Goal: Information Seeking & Learning: Find specific page/section

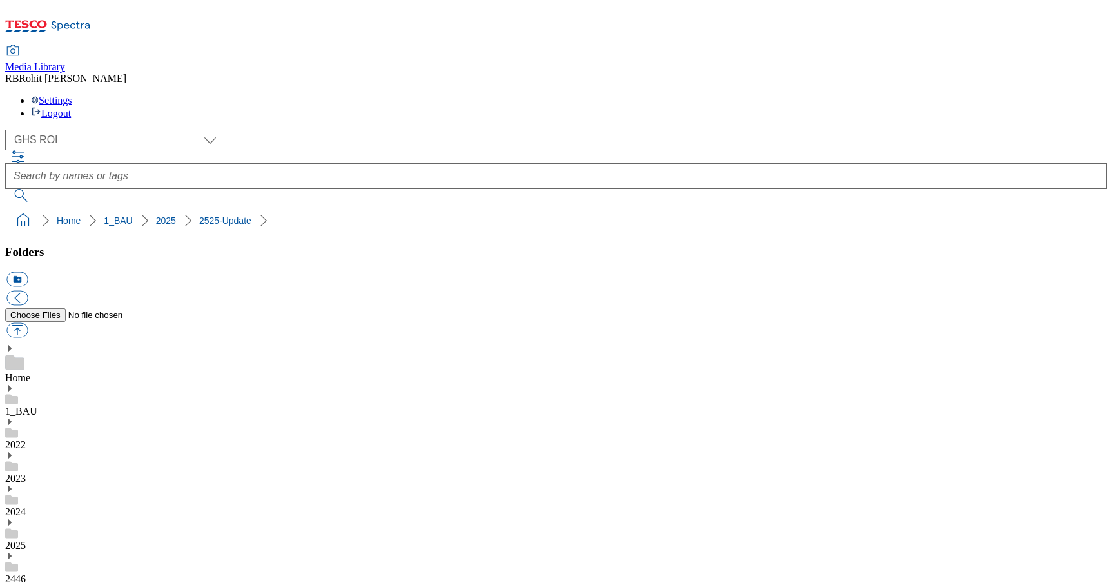
select select "flare-ghs-roi"
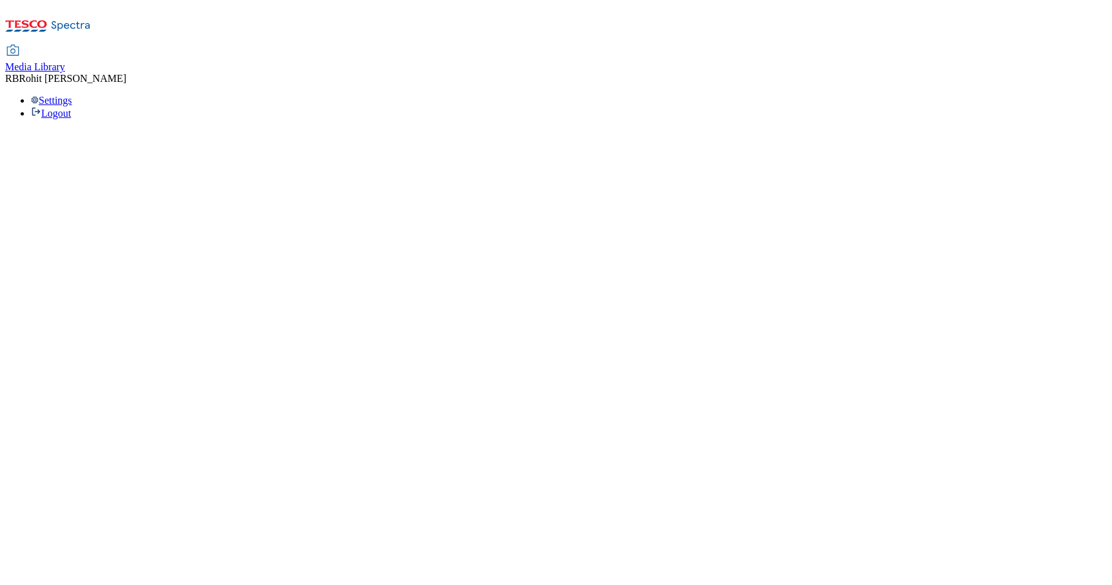
select select "flare-ghs-roi"
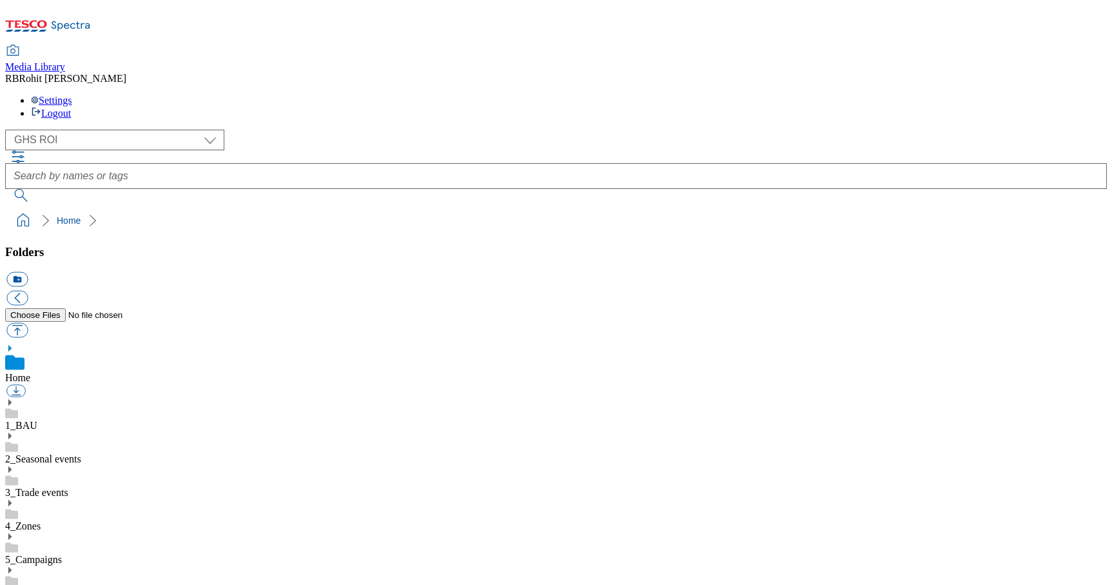
scroll to position [2, 0]
click at [12, 399] on use at bounding box center [9, 402] width 3 height 6
click at [12, 533] on use at bounding box center [9, 536] width 3 height 6
click at [98, 532] on div "2025" at bounding box center [556, 549] width 1102 height 34
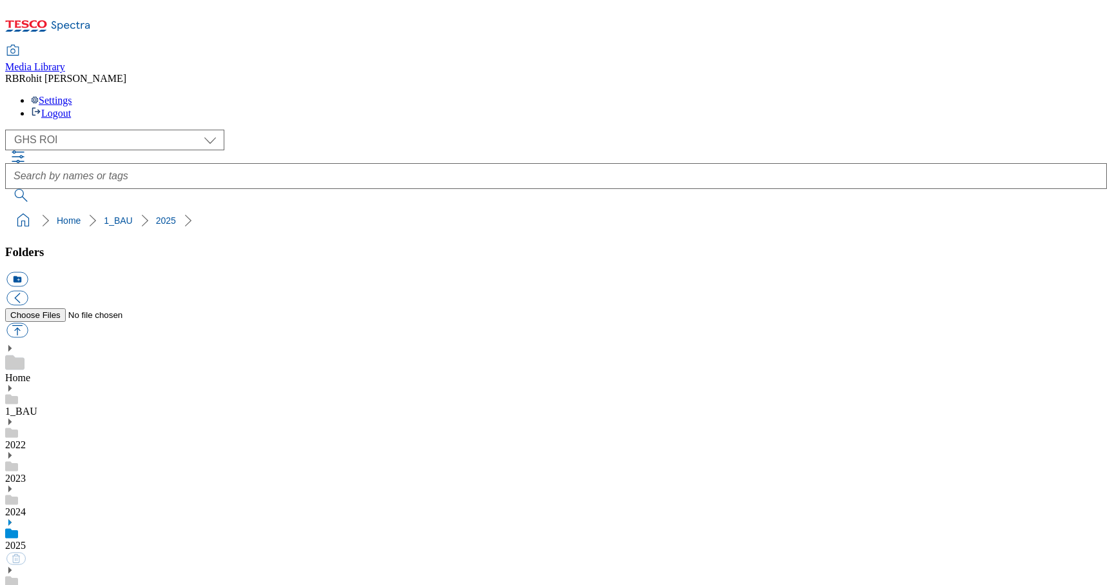
scroll to position [103, 0]
click at [28, 272] on button "icon_new_folder" at bounding box center [16, 279] width 21 height 15
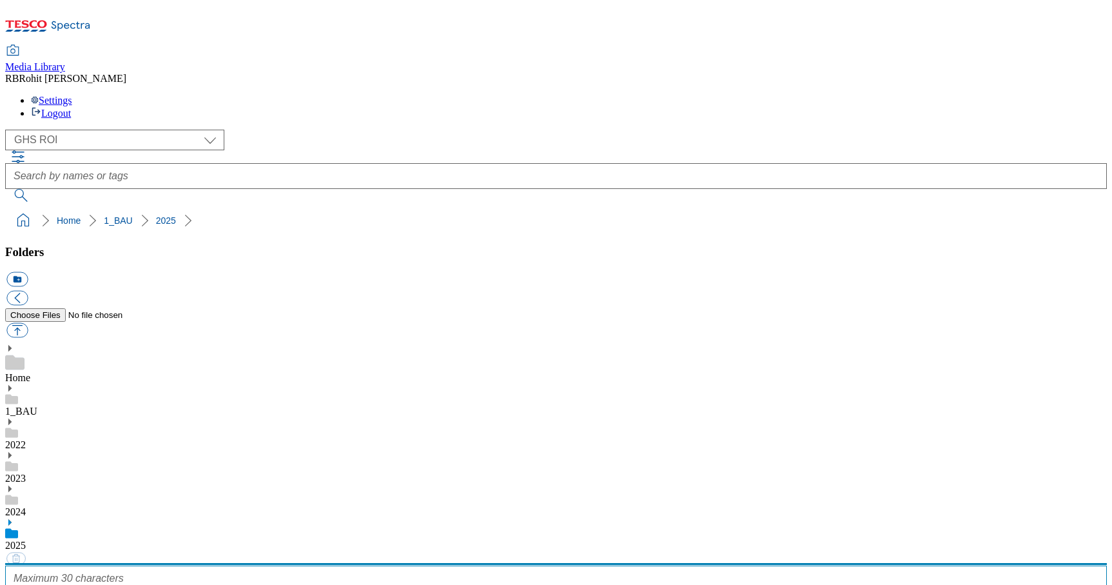
click at [125, 565] on input "text" at bounding box center [556, 578] width 1102 height 26
type input "2526"
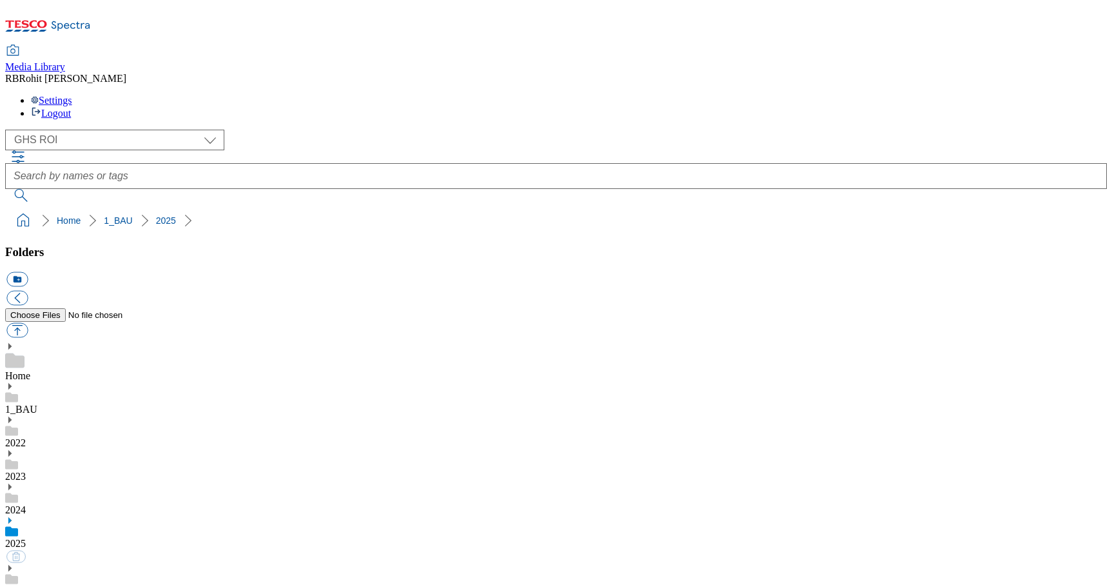
scroll to position [509, 0]
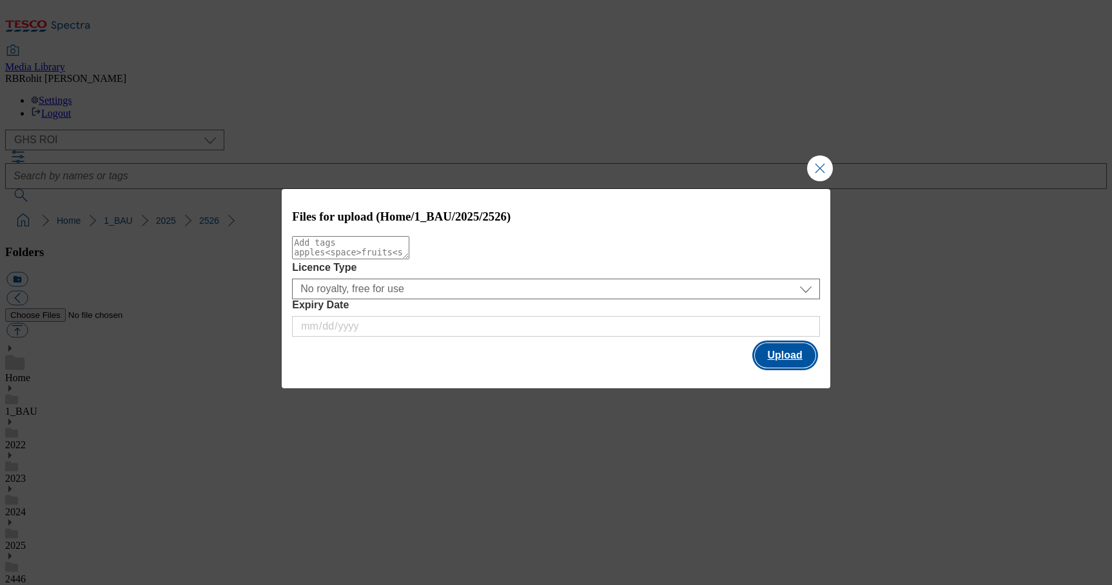
click at [781, 359] on button "Upload" at bounding box center [785, 355] width 61 height 24
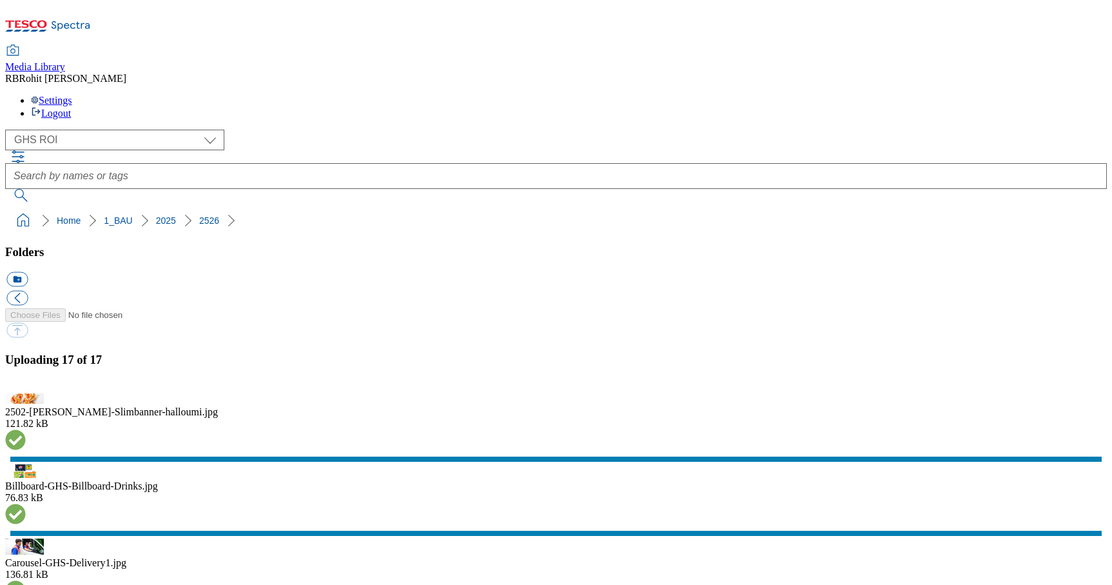
scroll to position [707, 0]
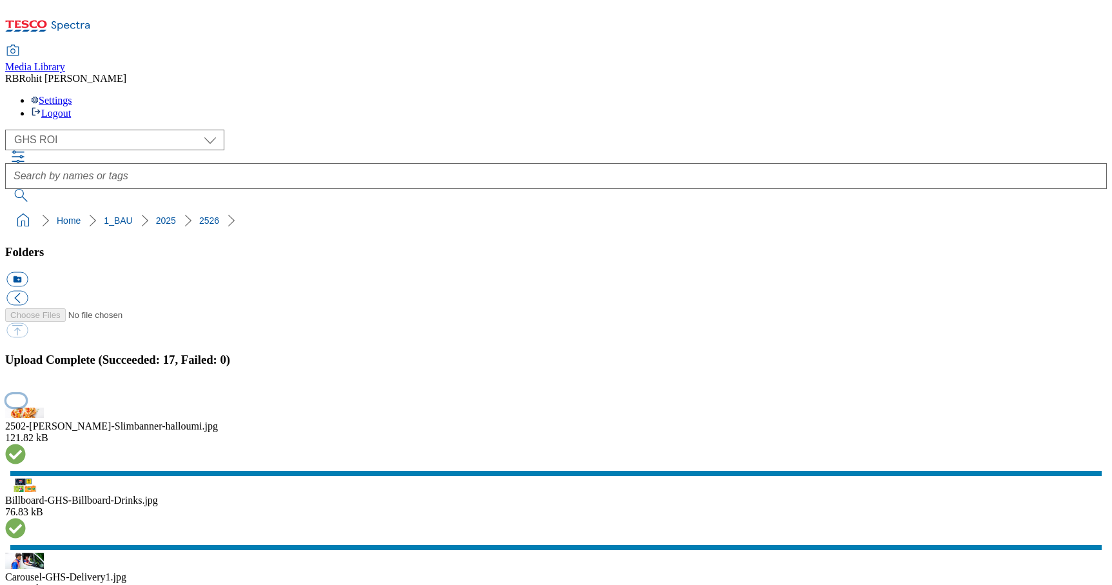
click at [26, 394] on button "button" at bounding box center [15, 400] width 19 height 12
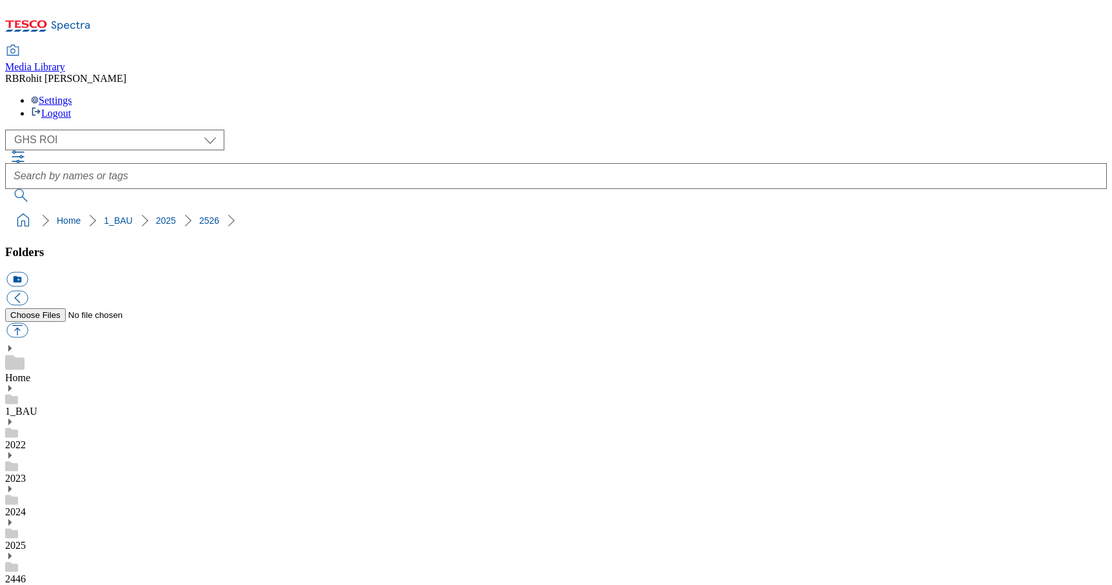
drag, startPoint x: 3, startPoint y: 128, endPoint x: 181, endPoint y: 122, distance: 178.0
click at [182, 208] on nav "Home 1_BAU 2025 2526" at bounding box center [556, 220] width 1102 height 24
copy ol "Home 1_BAU 2025 2526"
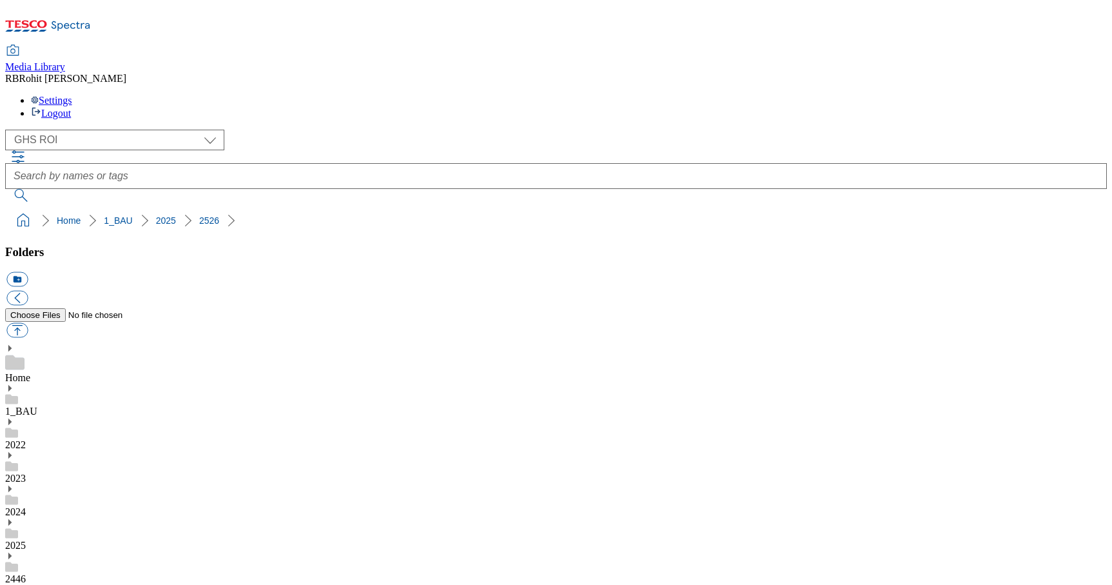
click at [84, 344] on div "Home" at bounding box center [556, 364] width 1102 height 40
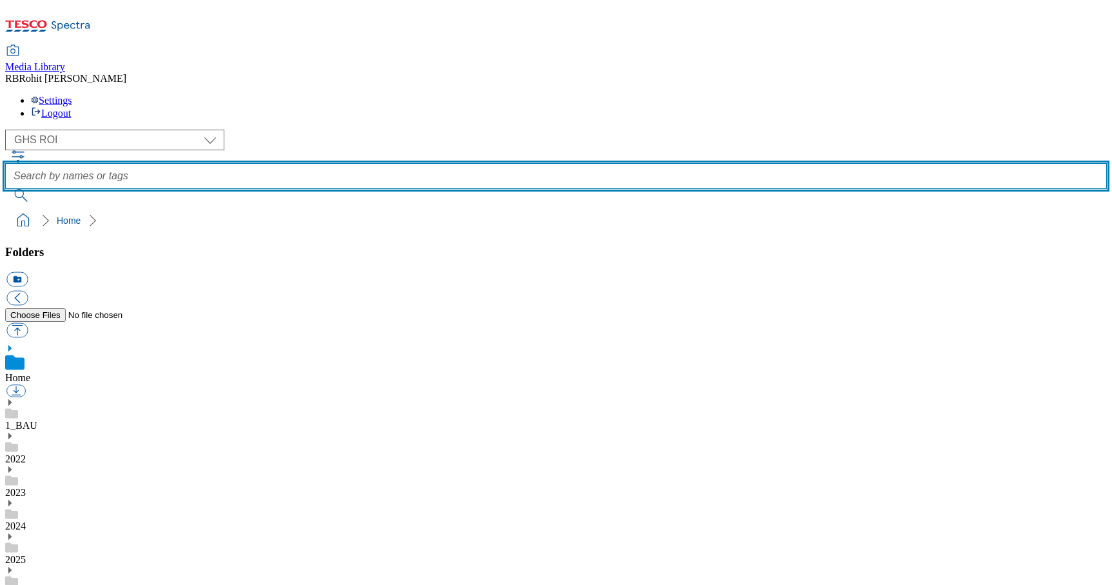
click at [425, 163] on input "text" at bounding box center [556, 176] width 1102 height 26
type input "drinks"
click at [5, 189] on button "submit" at bounding box center [22, 195] width 34 height 13
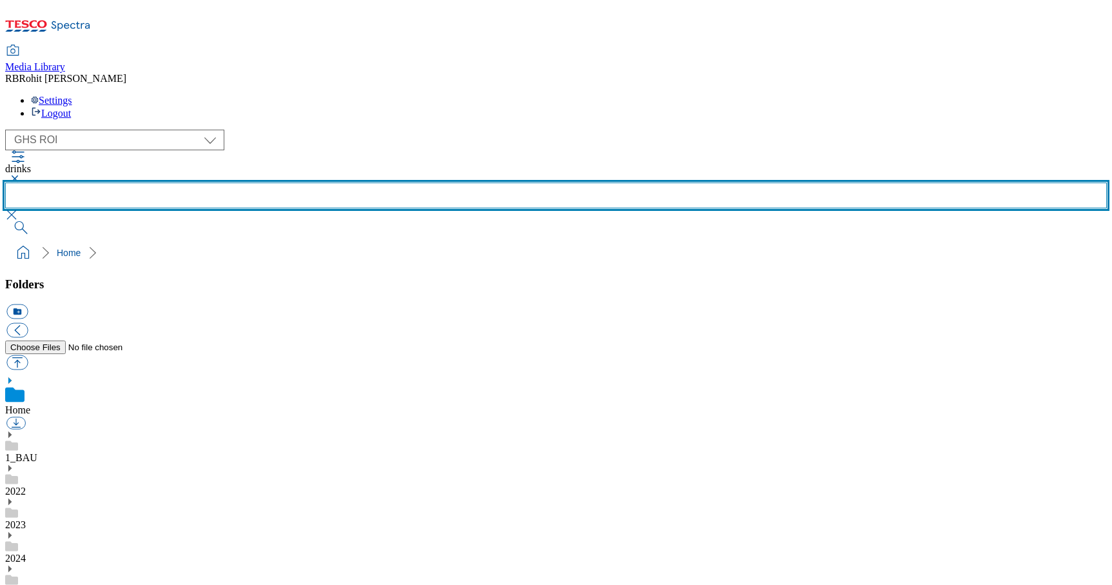
scroll to position [729, 0]
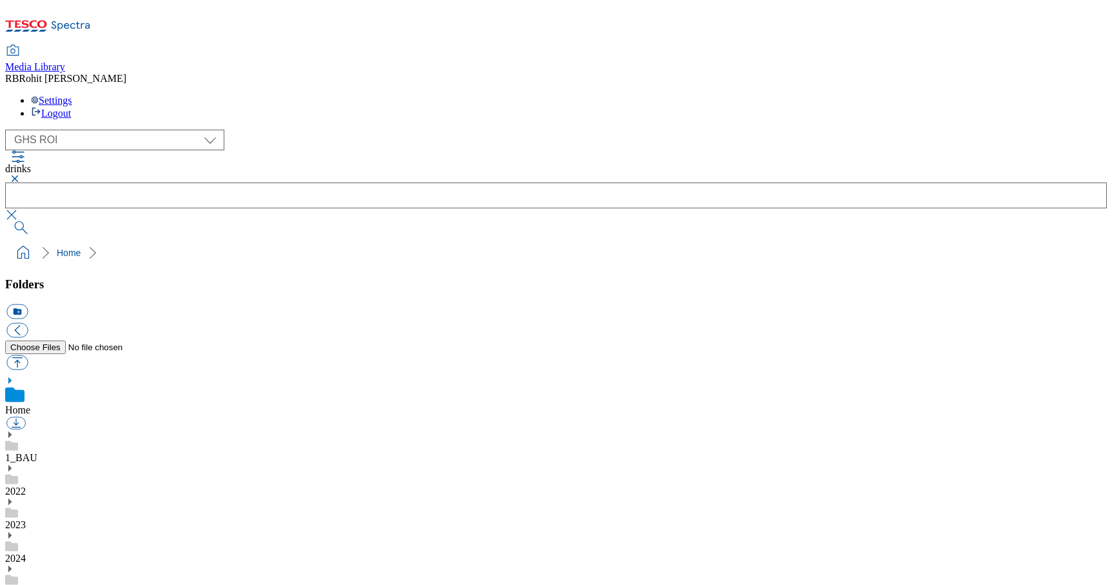
scroll to position [729, 0]
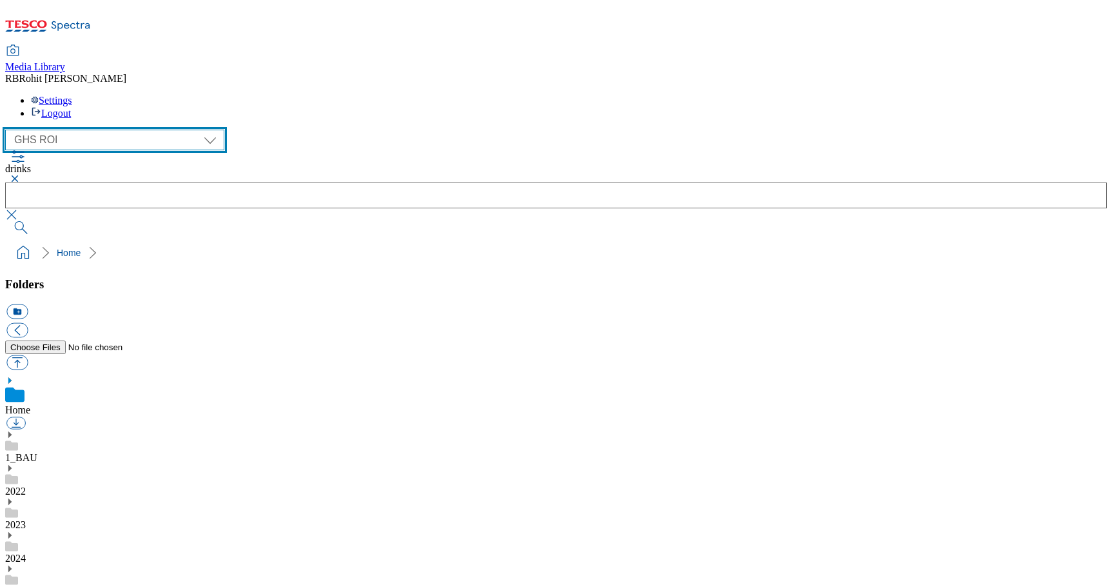
click at [76, 130] on select "Clubcard Marketing Clubcard ROI Dotcom UK GHS Marketing UK GHS ROI Realfood Tes…" at bounding box center [114, 140] width 219 height 21
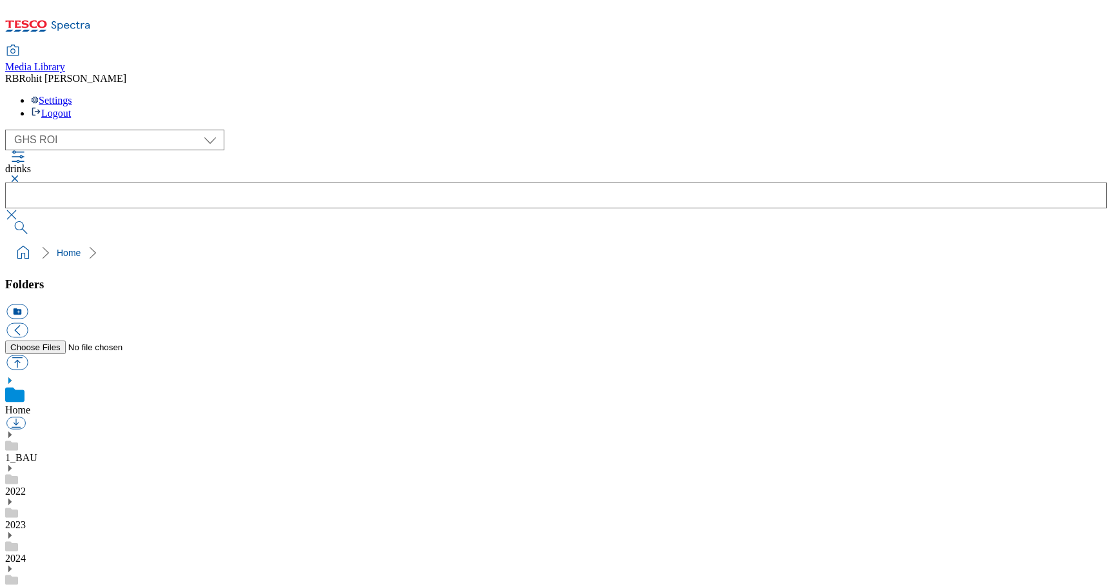
click at [21, 175] on button "button" at bounding box center [12, 179] width 15 height 8
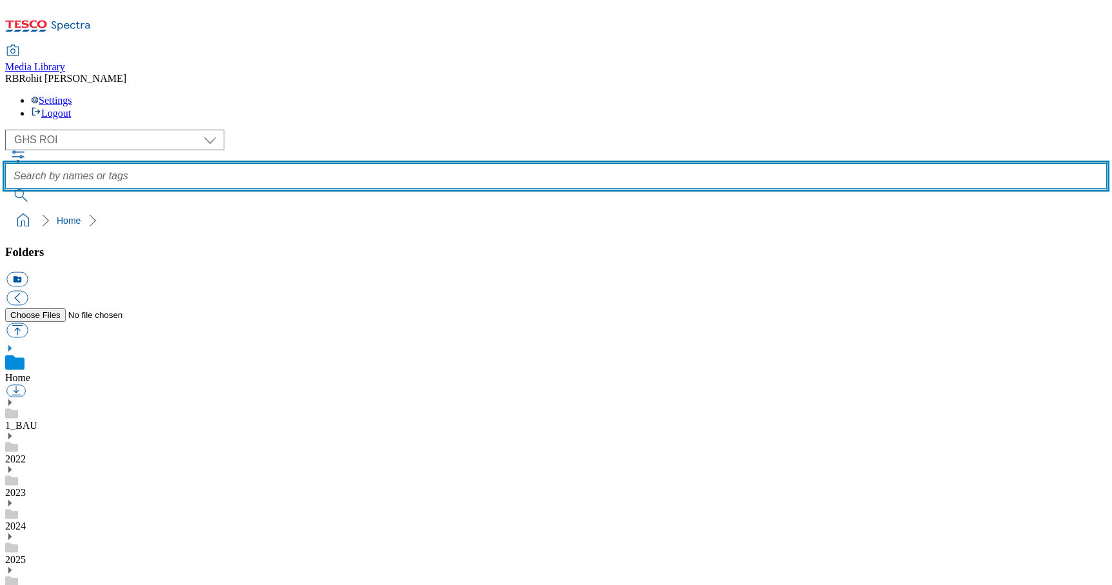
click at [422, 163] on input "text" at bounding box center [556, 176] width 1102 height 26
type input "Christmasdrinks"
click at [5, 189] on button "submit" at bounding box center [22, 195] width 34 height 13
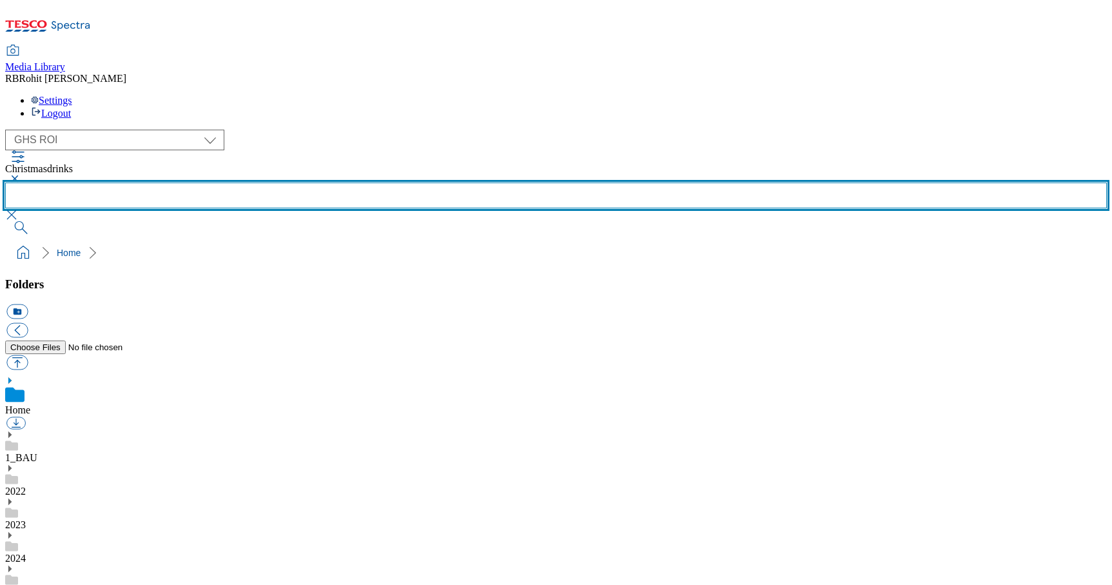
scroll to position [155, 0]
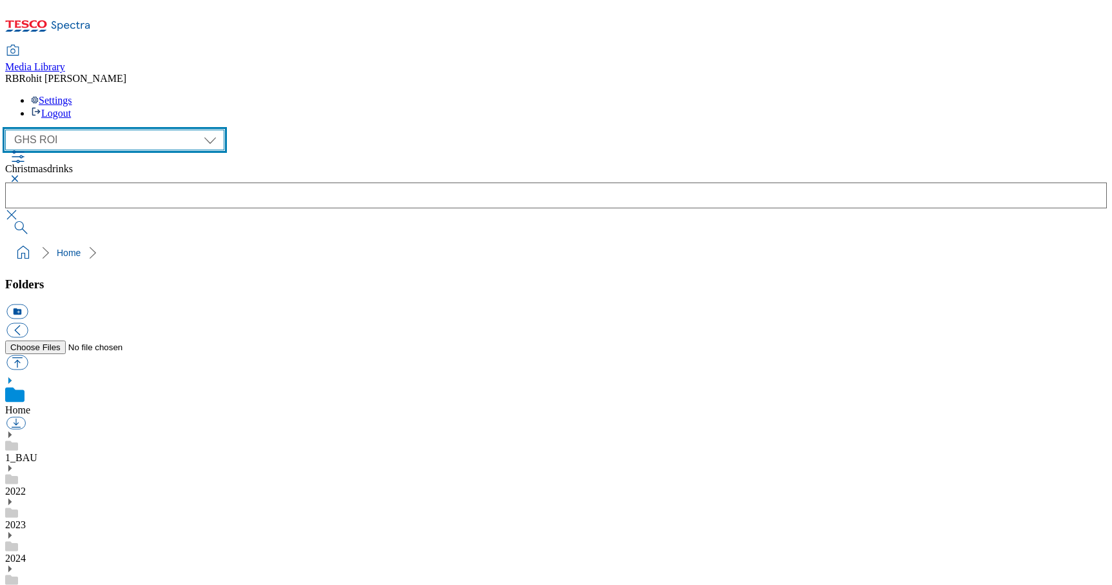
click at [79, 130] on select "Clubcard Marketing Clubcard ROI Dotcom UK GHS Marketing UK GHS ROI Realfood Tes…" at bounding box center [114, 140] width 219 height 21
select select "flare-ghs-mktg"
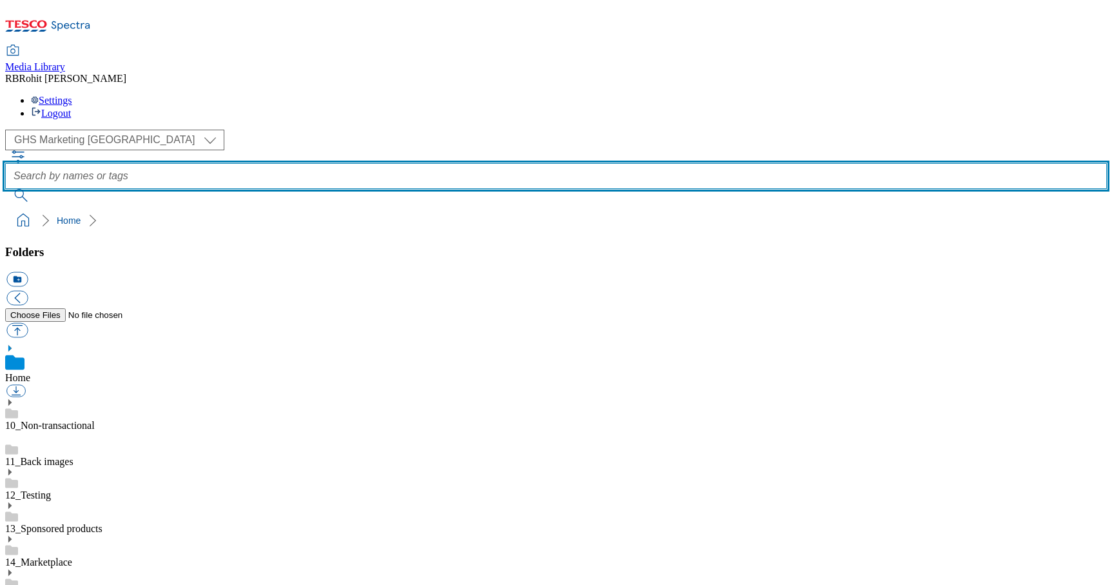
click at [427, 163] on input "text" at bounding box center [556, 176] width 1102 height 26
type input "Christmasdrink"
click at [5, 189] on button "submit" at bounding box center [22, 195] width 34 height 13
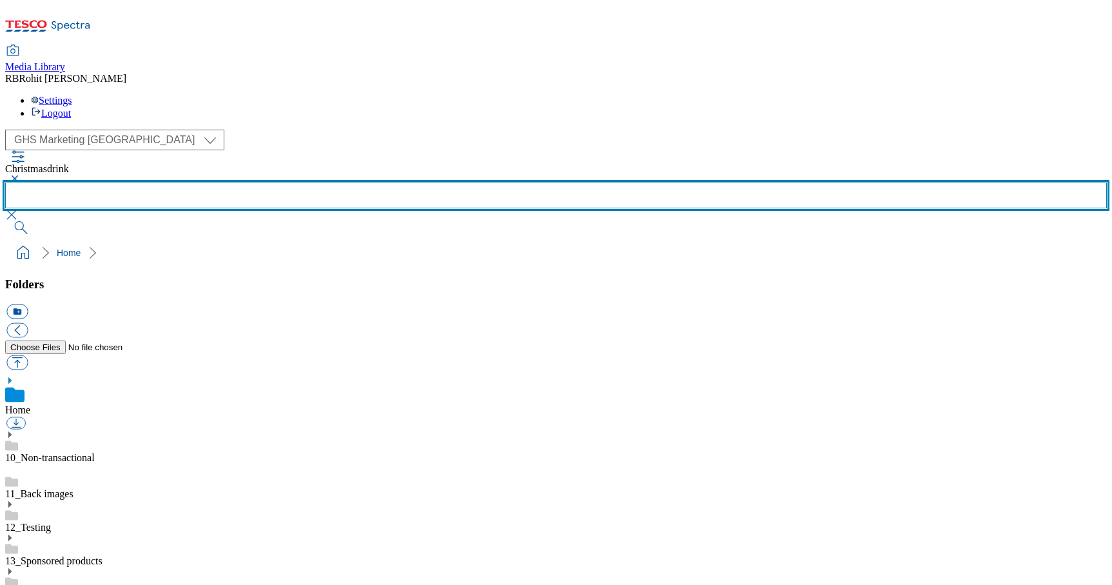
scroll to position [294, 0]
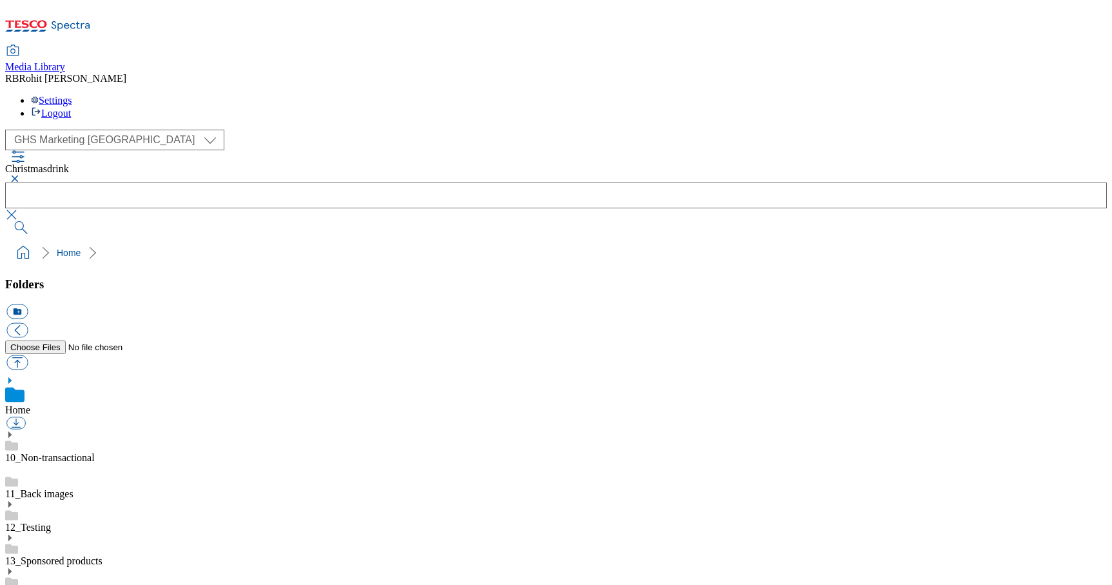
click at [21, 175] on button "button" at bounding box center [12, 179] width 15 height 8
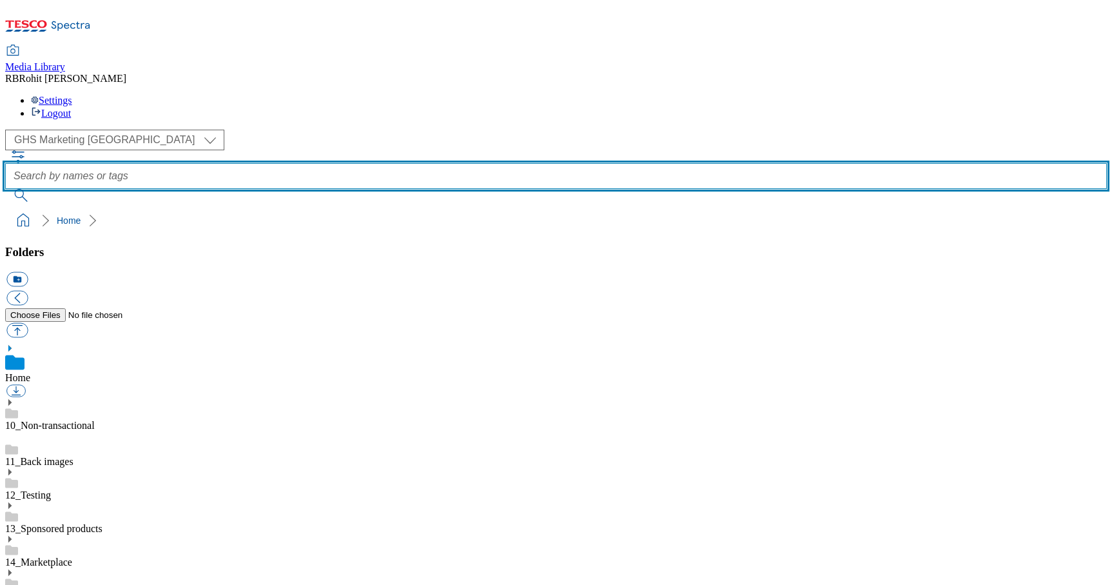
click at [460, 163] on input "text" at bounding box center [556, 176] width 1102 height 26
type input "drink"
click at [5, 189] on button "submit" at bounding box center [22, 195] width 34 height 13
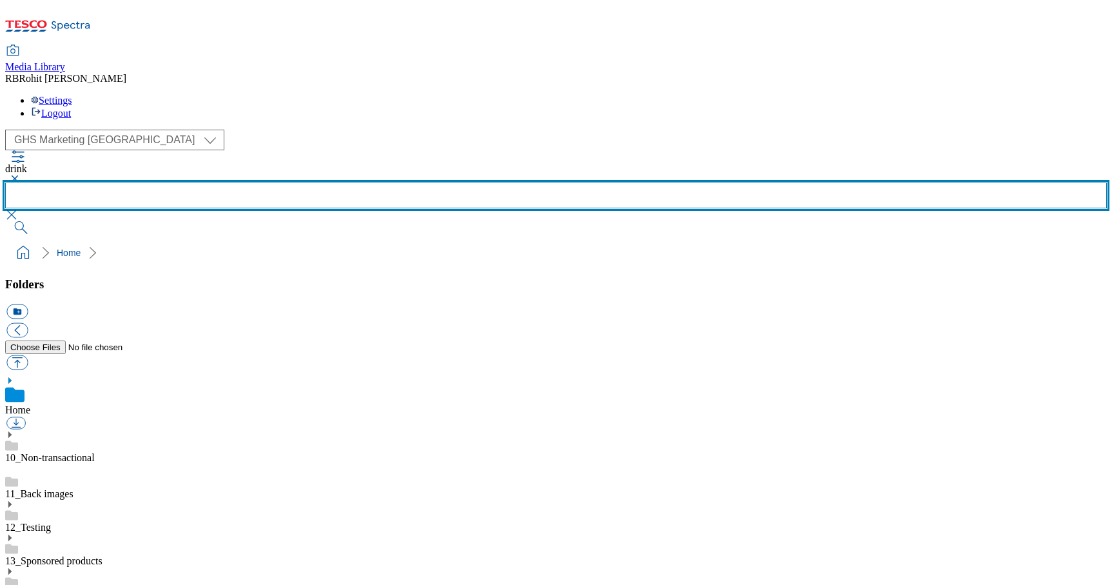
scroll to position [729, 0]
